Goal: Transaction & Acquisition: Purchase product/service

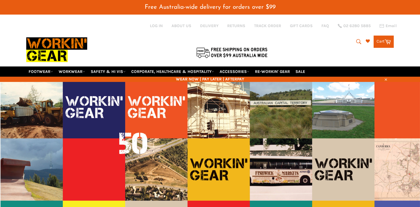
click at [50, 50] on div at bounding box center [142, 52] width 233 height 12
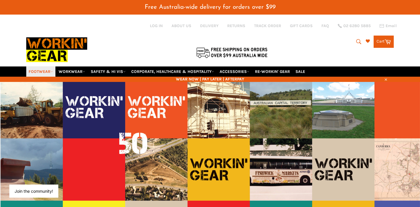
click at [50, 66] on link "FOOTWEAR" at bounding box center [40, 71] width 29 height 10
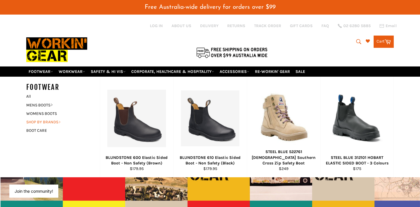
click at [51, 118] on link "SHOP BY BRANDS" at bounding box center [58, 122] width 71 height 8
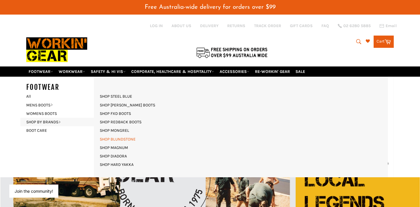
click at [122, 135] on link "SHOP BLUNDSTONE" at bounding box center [118, 139] width 42 height 8
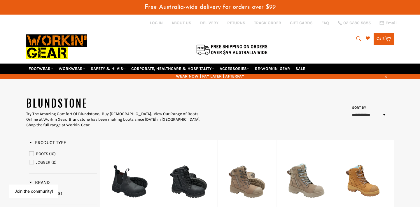
scroll to position [4, 0]
